Goal: Transaction & Acquisition: Purchase product/service

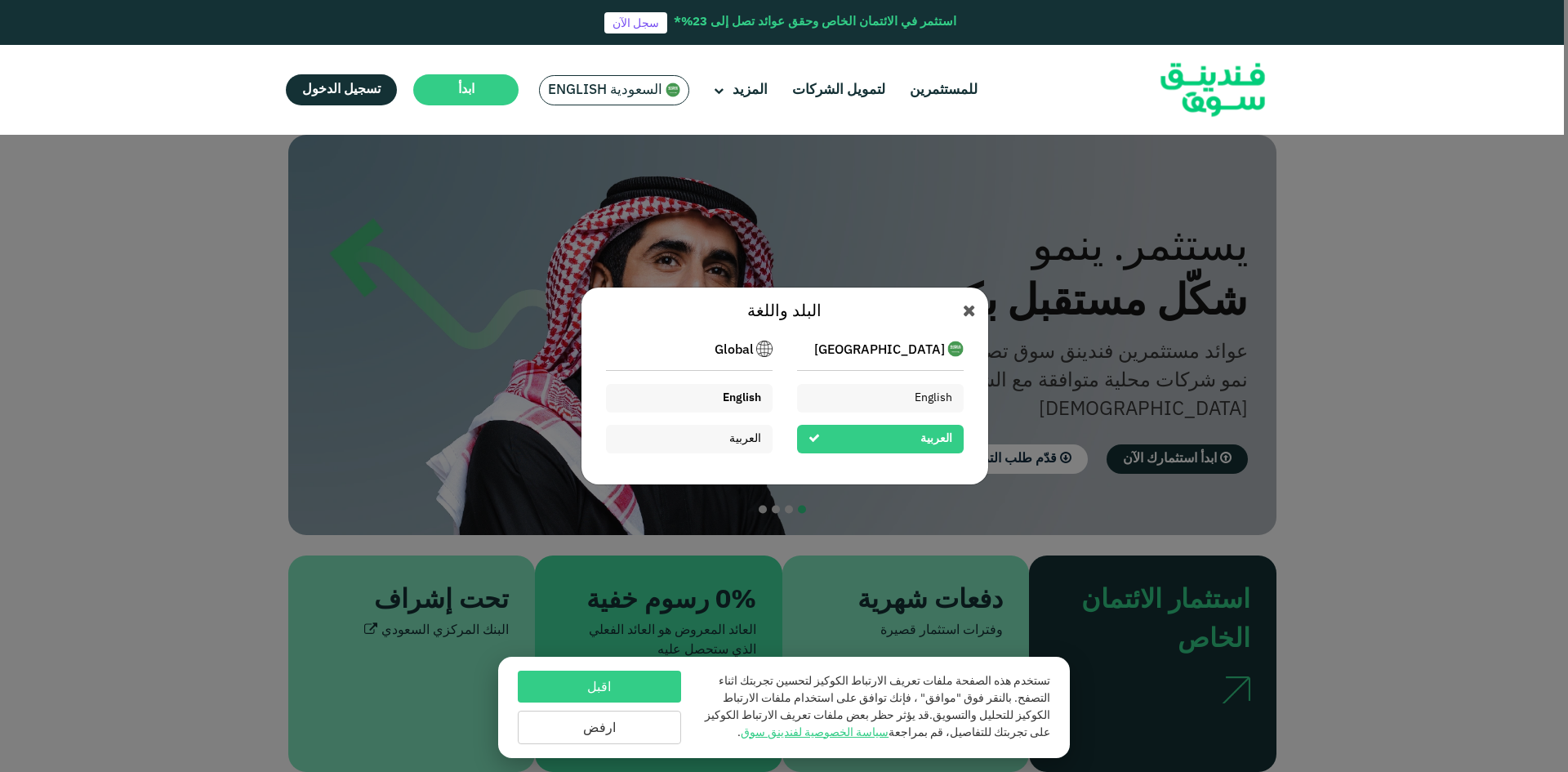
click at [707, 396] on div "English" at bounding box center [689, 398] width 167 height 29
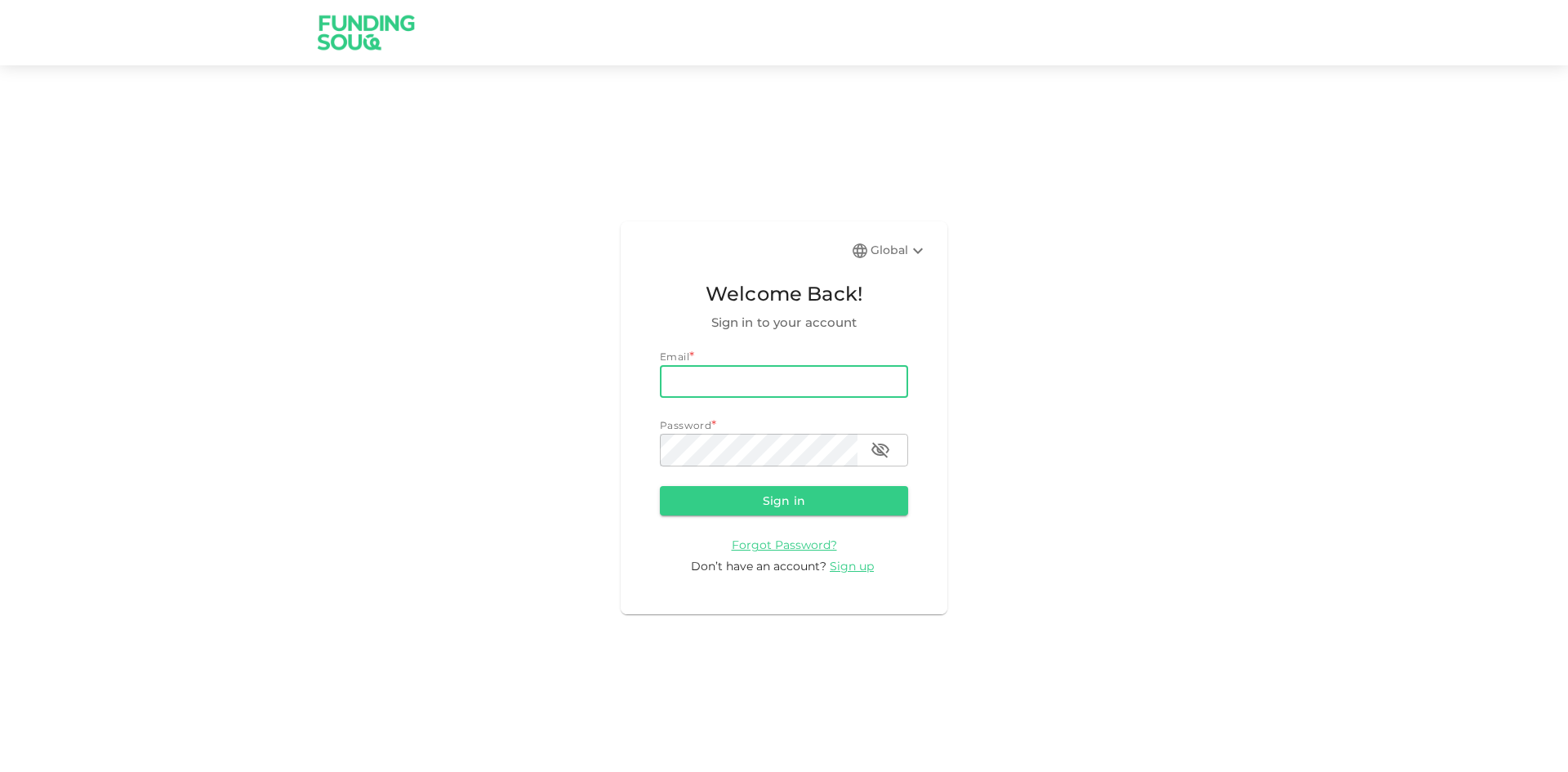
click at [861, 378] on input "email" at bounding box center [784, 381] width 248 height 33
type input "[EMAIL_ADDRESS][DOMAIN_NAME]"
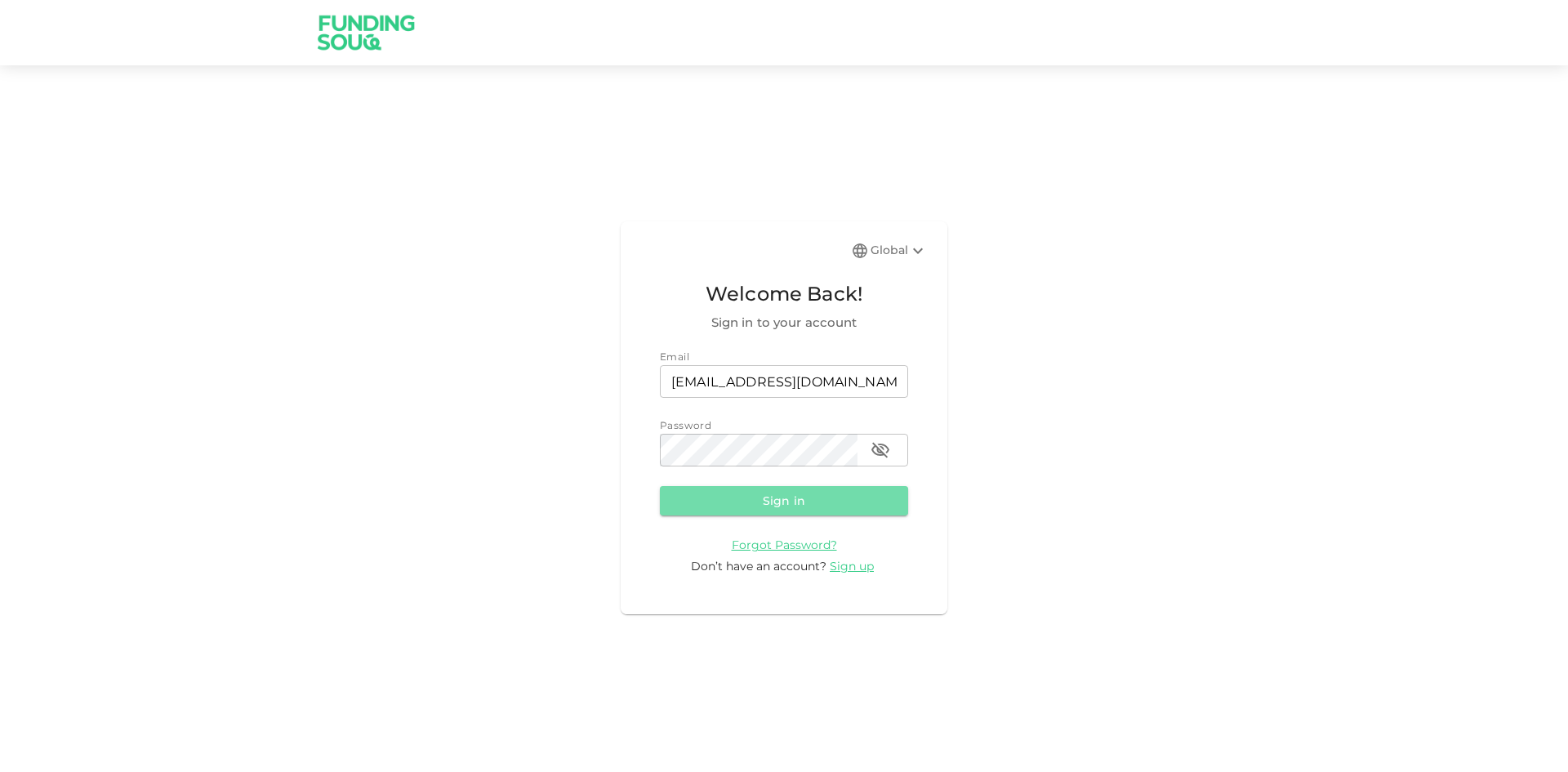
click at [794, 501] on button "Sign in" at bounding box center [784, 500] width 248 height 29
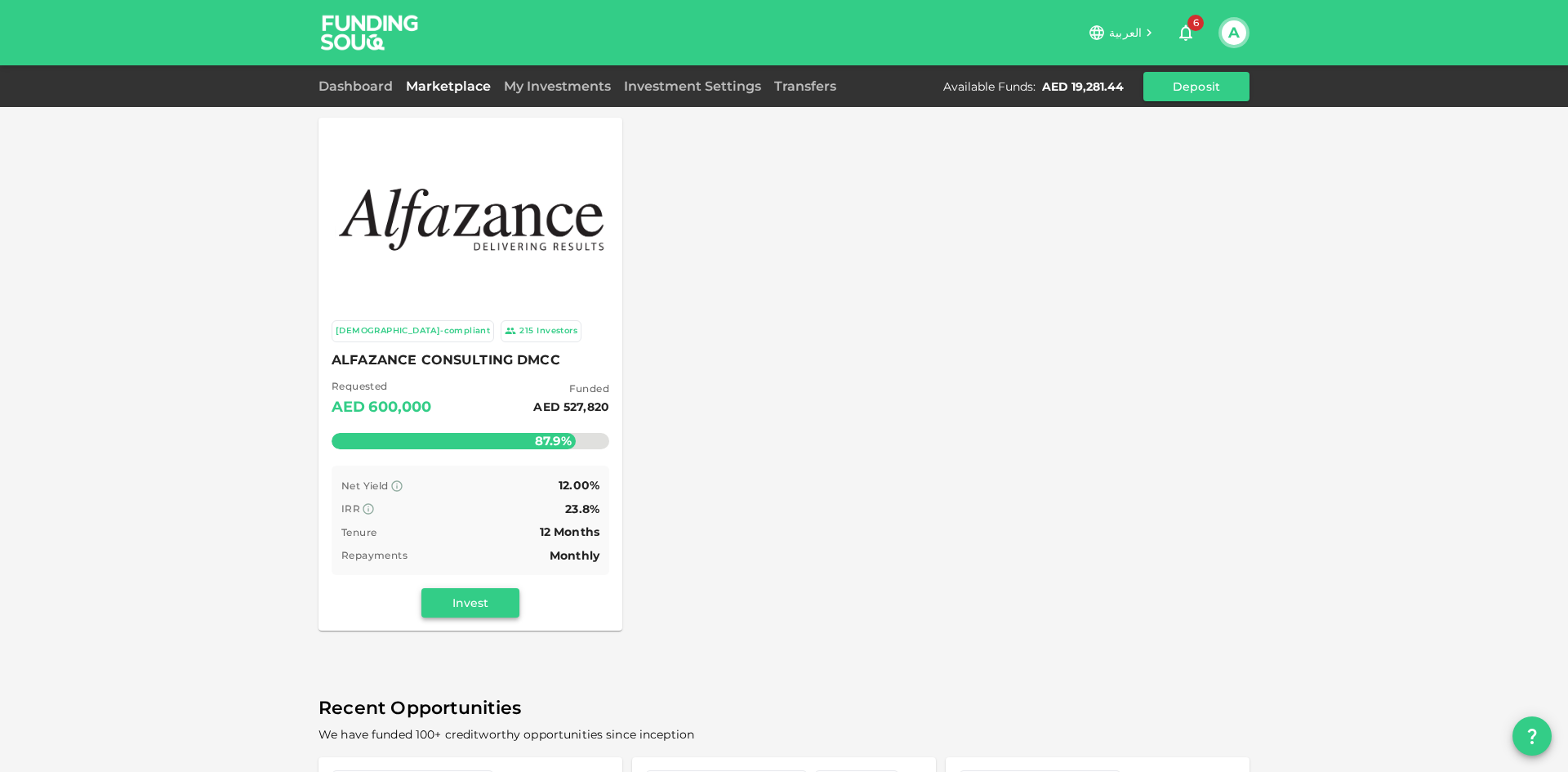
click at [464, 602] on button "Invest" at bounding box center [470, 602] width 98 height 29
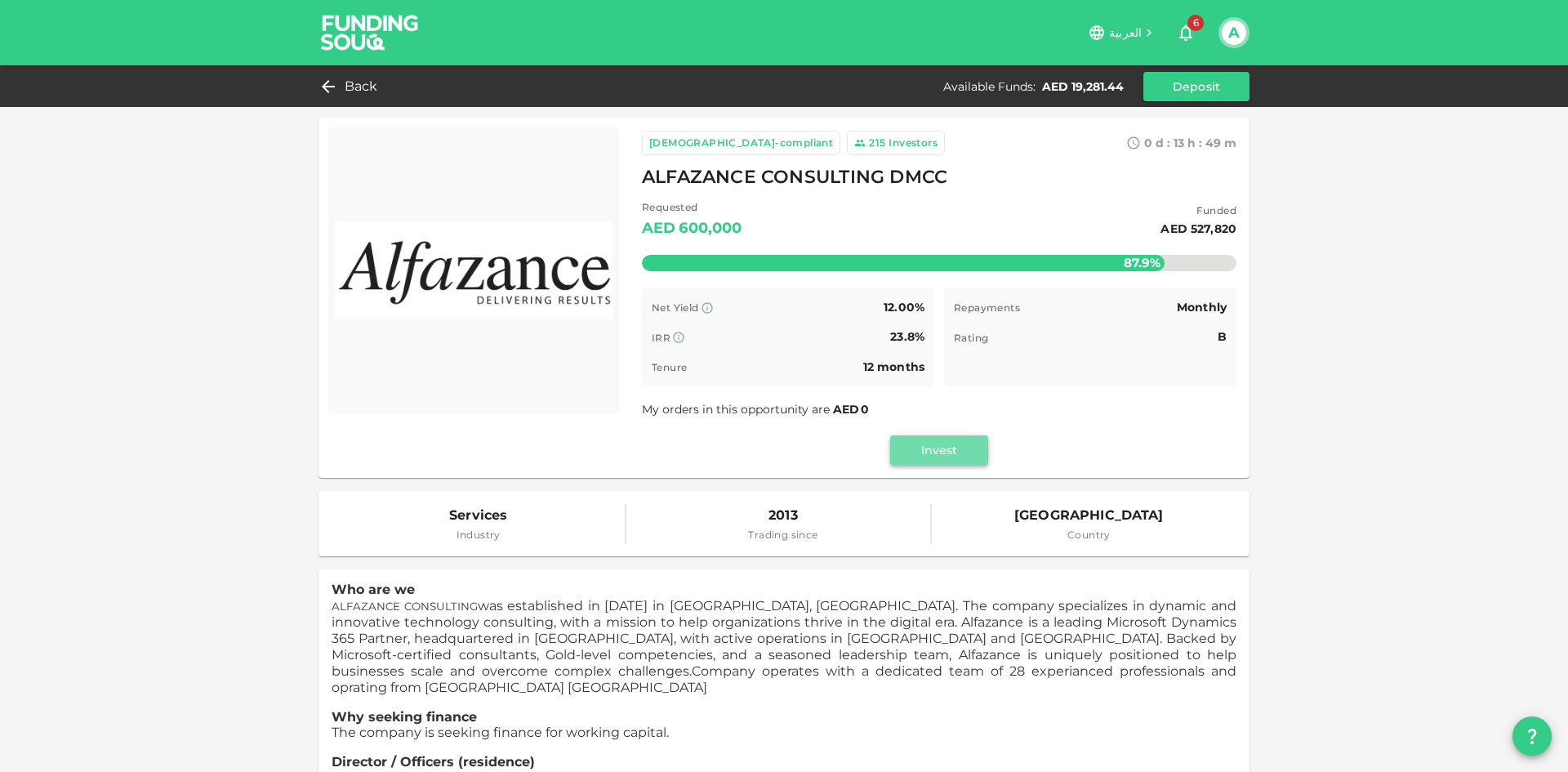
click at [912, 453] on button "Invest" at bounding box center [939, 450] width 98 height 29
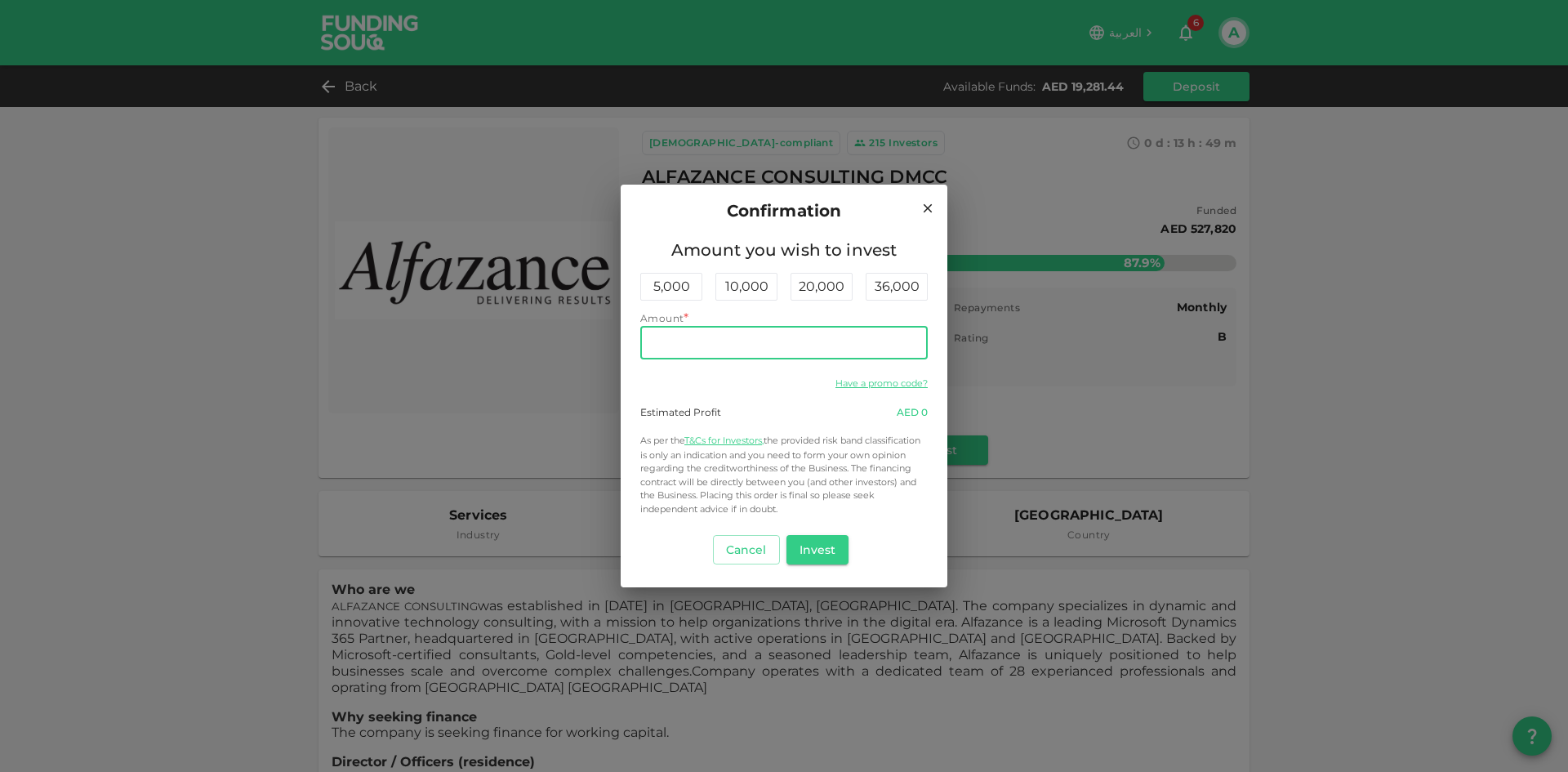
click at [870, 347] on input "Amount" at bounding box center [784, 342] width 288 height 33
type input "8,500"
click at [832, 552] on button "Invest" at bounding box center [818, 549] width 63 height 29
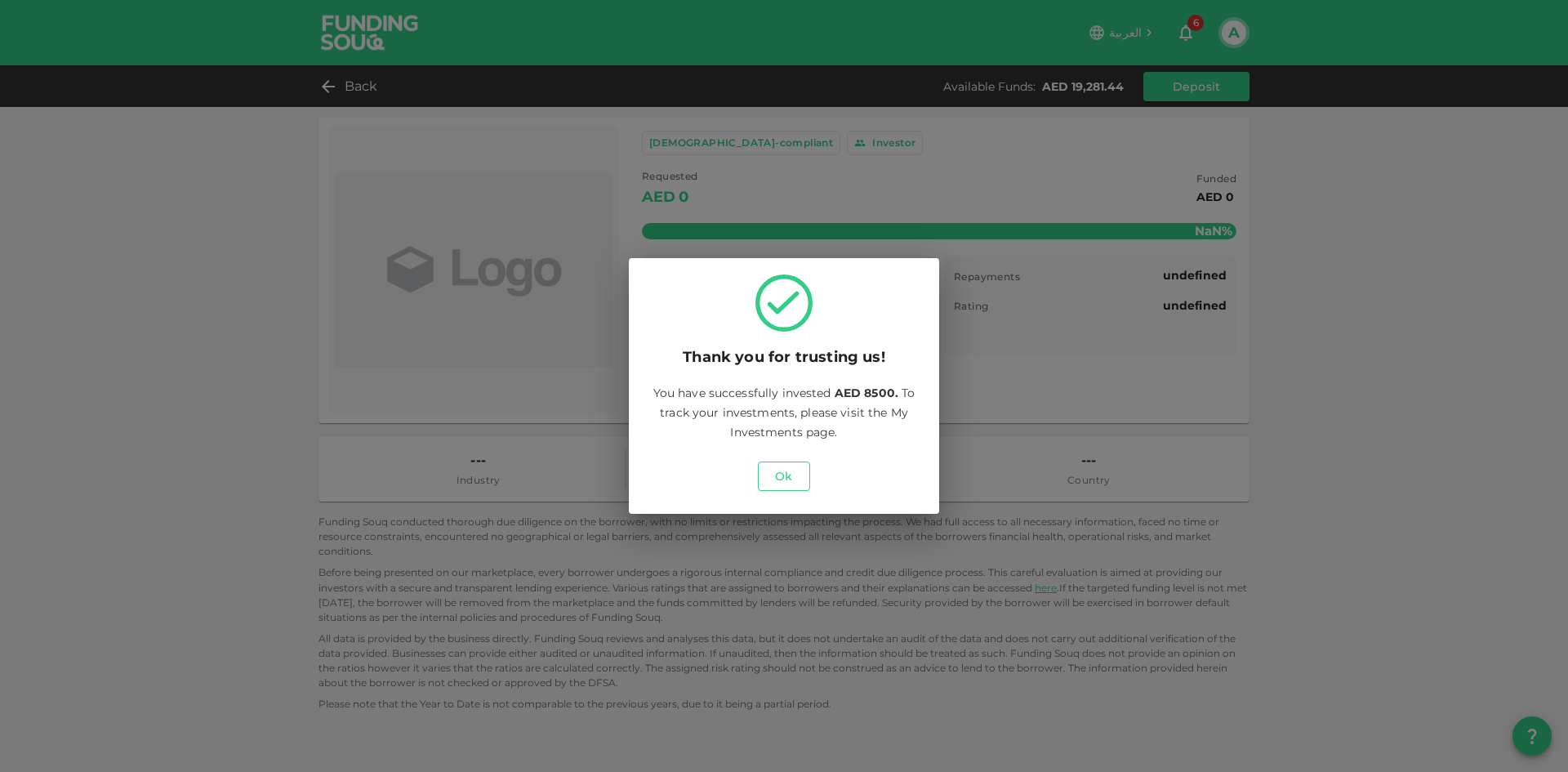
click at [794, 487] on button "Ok" at bounding box center [784, 476] width 52 height 29
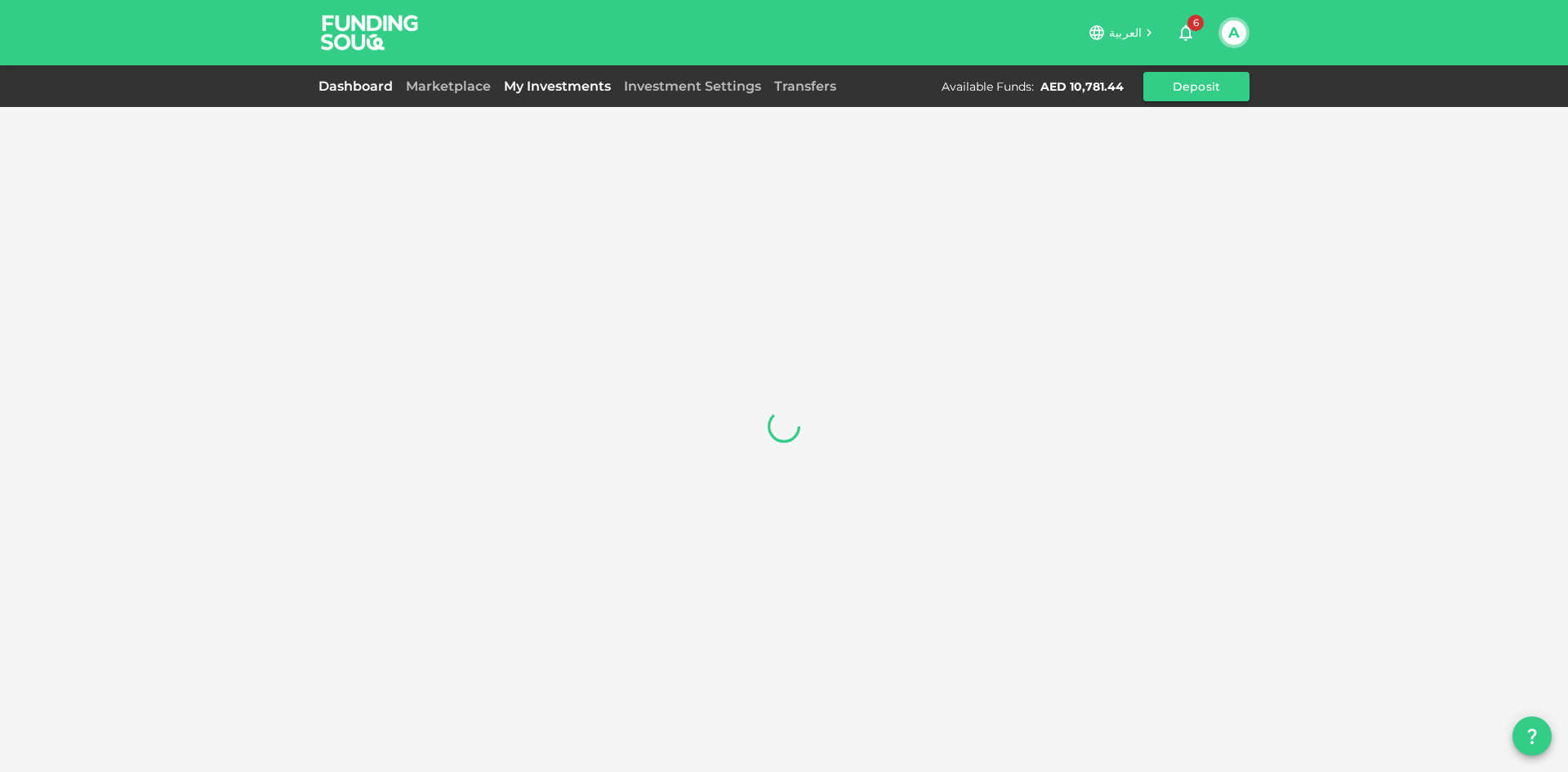
click at [379, 93] on link "Dashboard" at bounding box center [359, 86] width 81 height 15
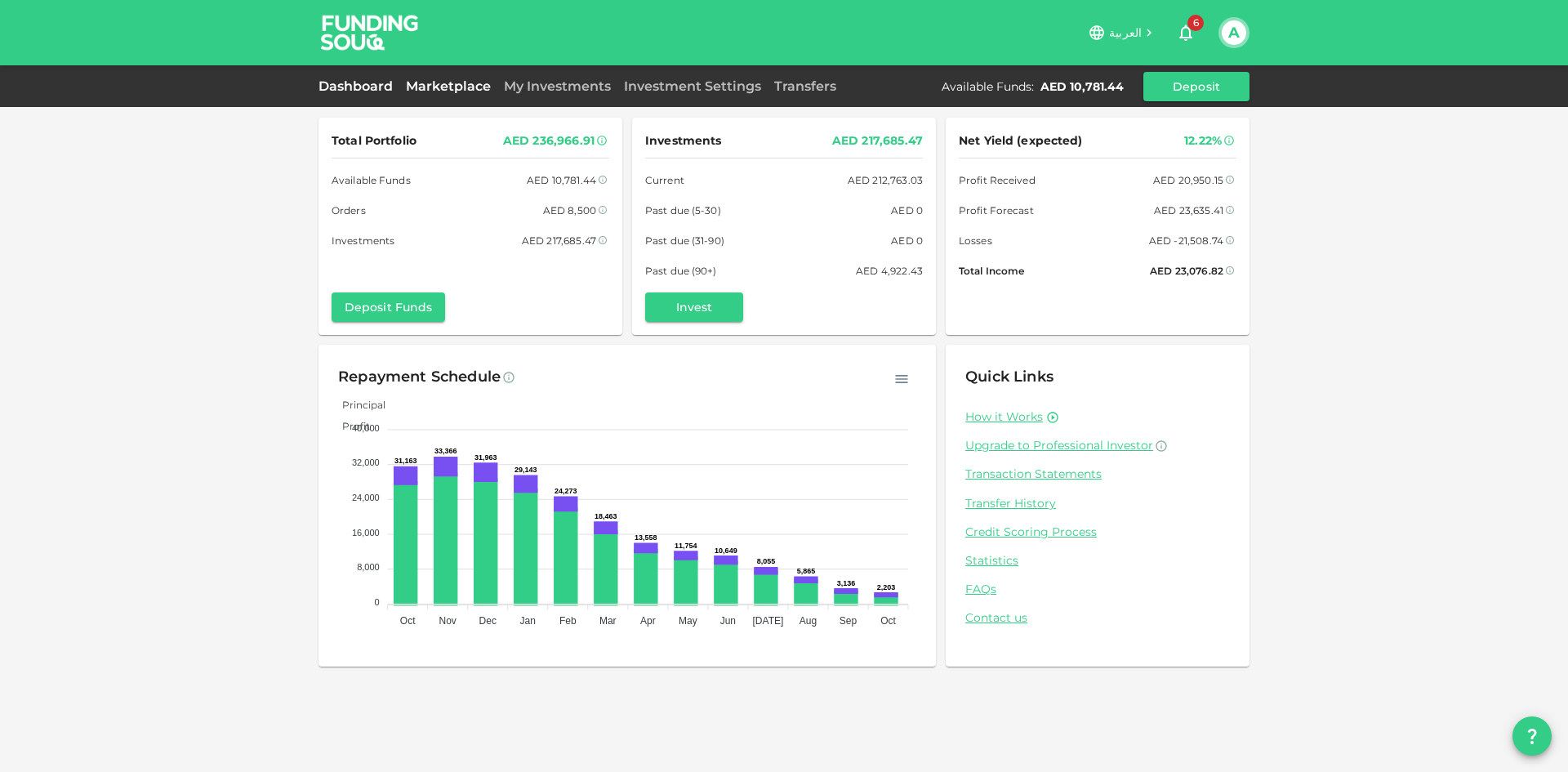
click at [458, 86] on link "Marketplace" at bounding box center [448, 86] width 98 height 15
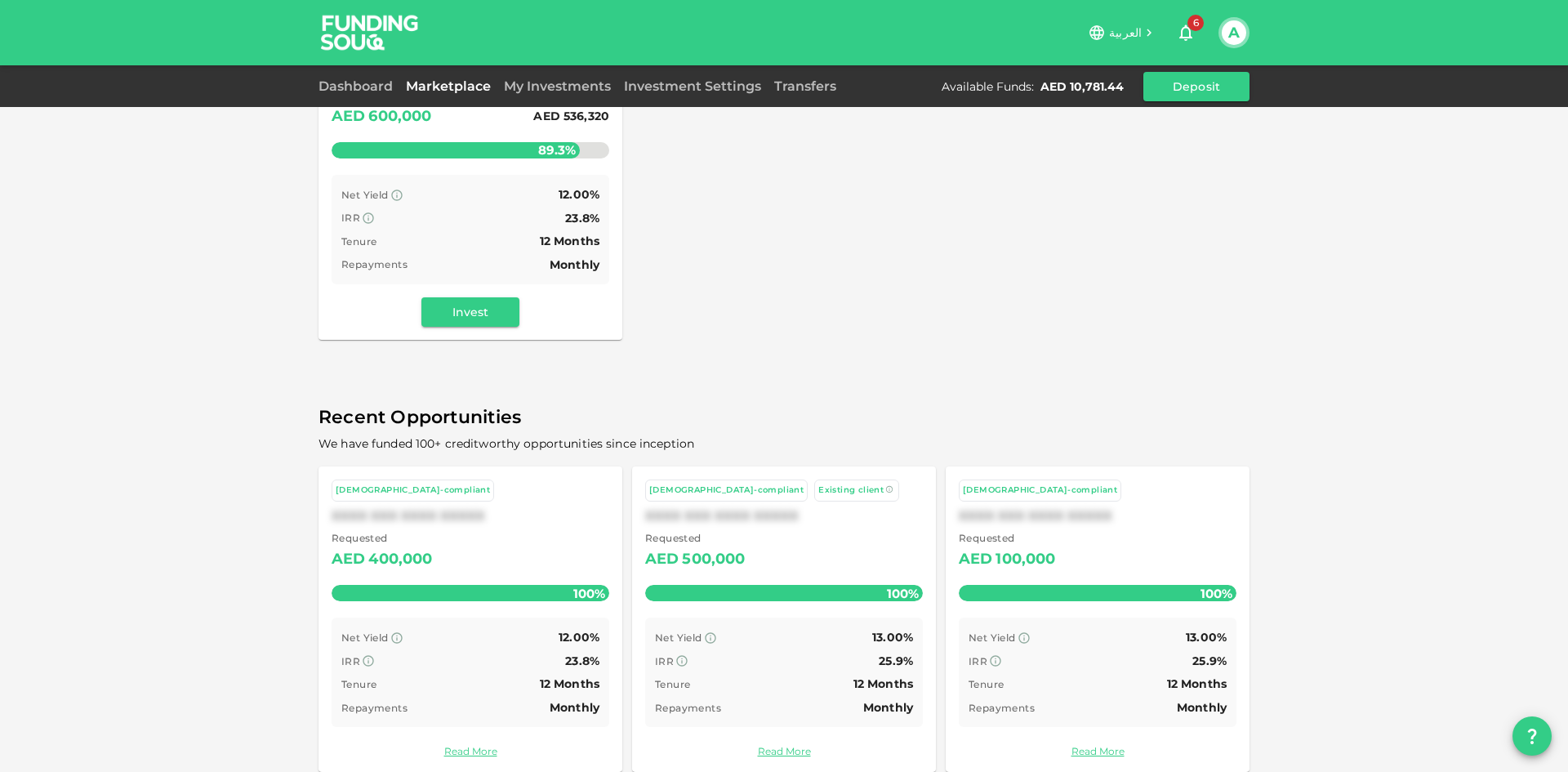
scroll to position [314, 0]
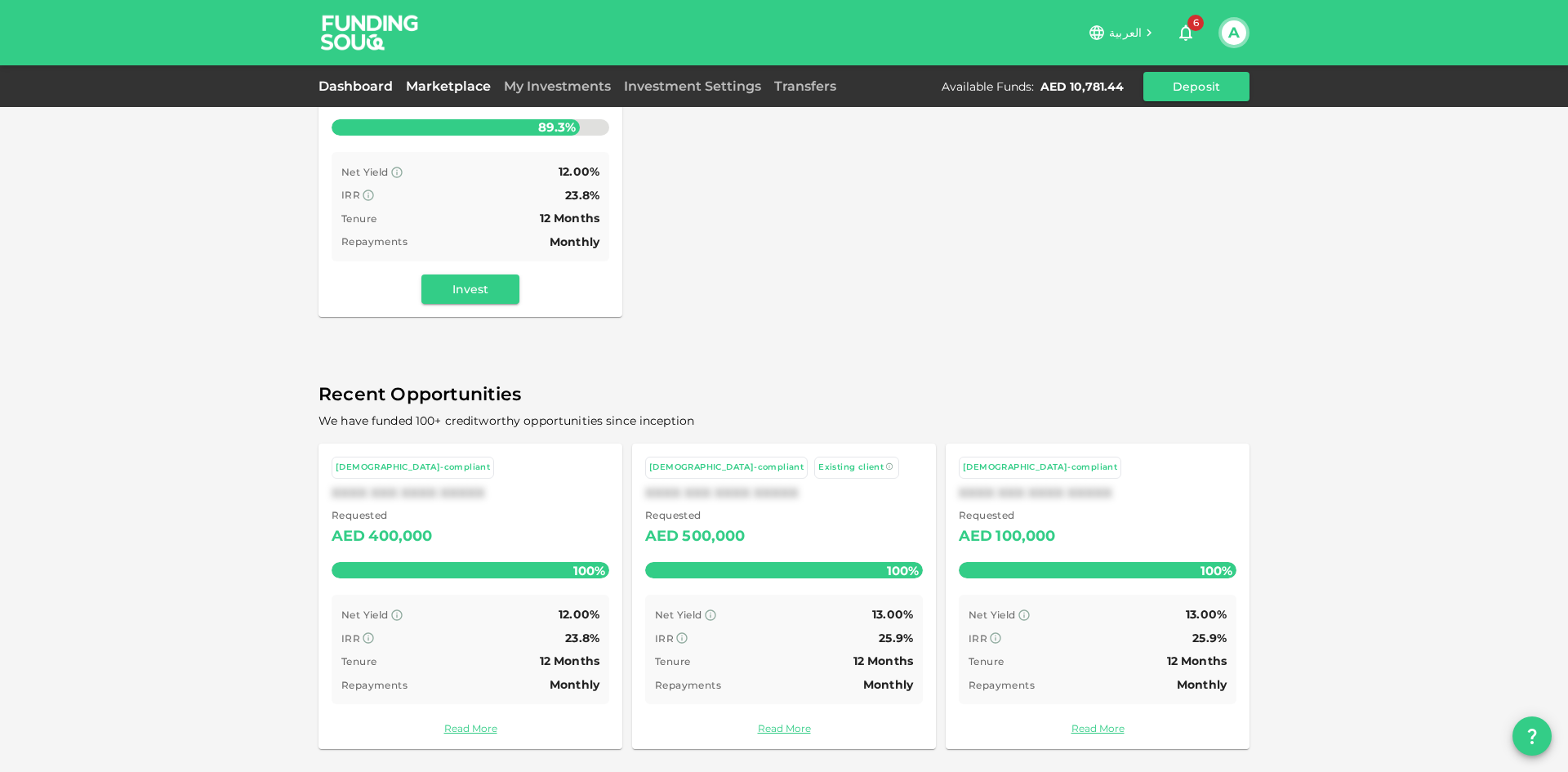
click at [384, 87] on link "Dashboard" at bounding box center [359, 86] width 81 height 15
